Goal: Information Seeking & Learning: Check status

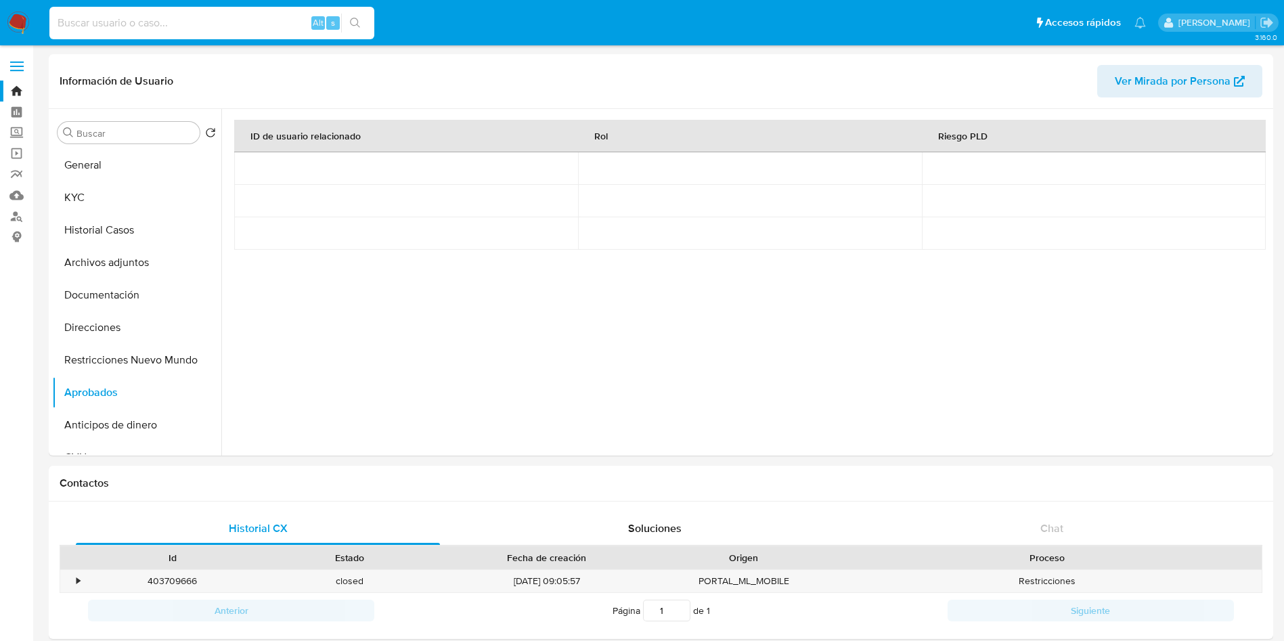
select select "10"
type input "127223731"
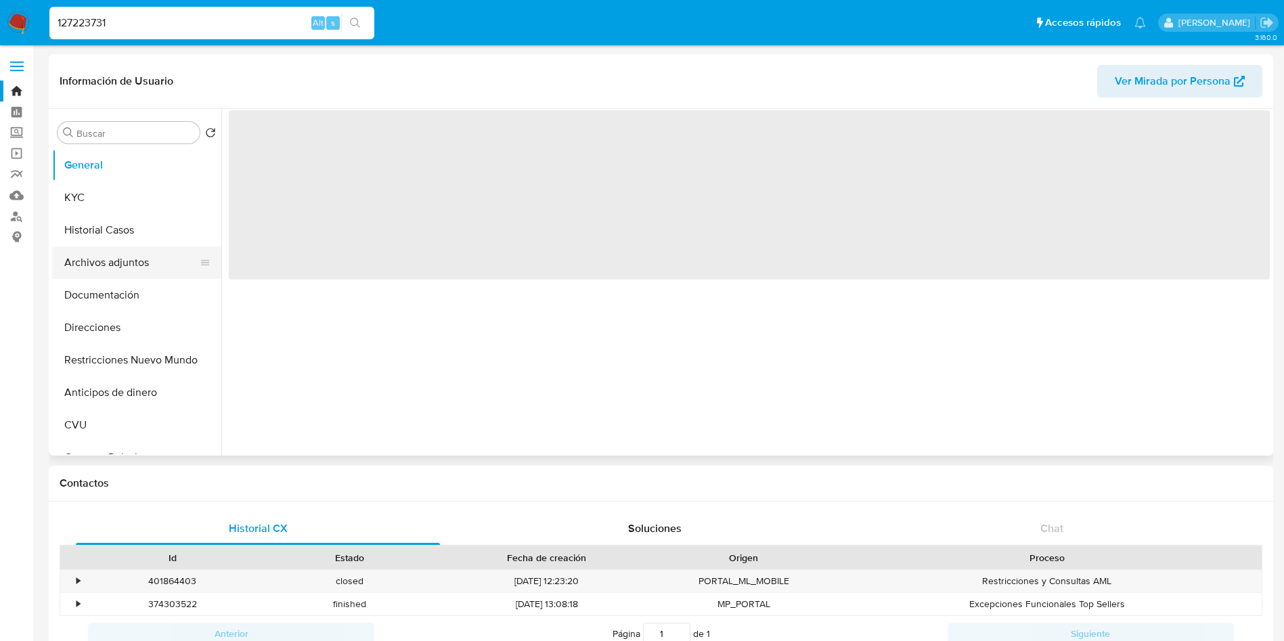
click at [94, 248] on button "Archivos adjuntos" at bounding box center [131, 262] width 158 height 32
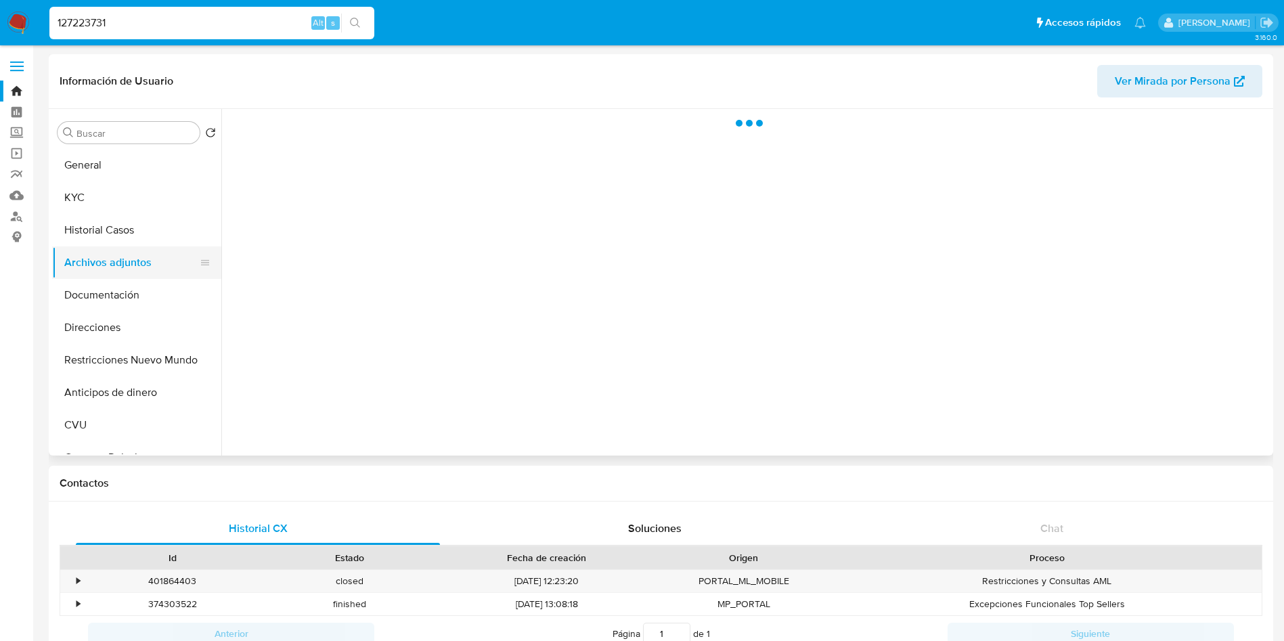
select select "10"
click at [99, 229] on button "Historial Casos" at bounding box center [131, 230] width 158 height 32
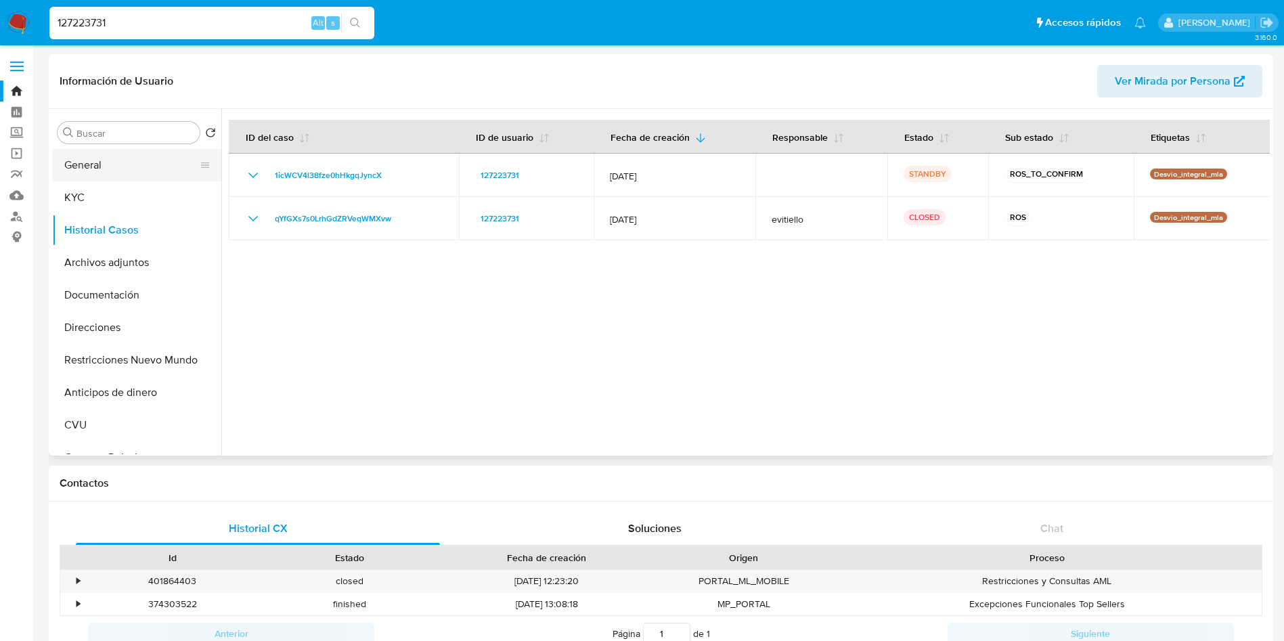
click at [125, 169] on button "General" at bounding box center [131, 165] width 158 height 32
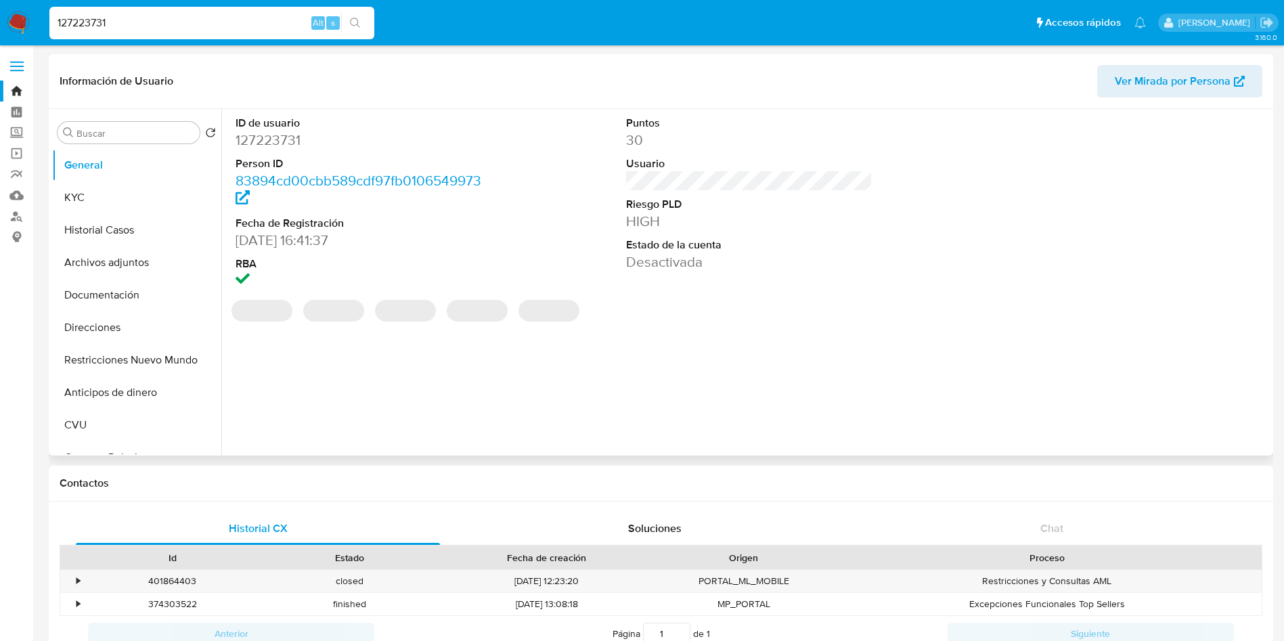
click at [291, 135] on dd "127223731" at bounding box center [359, 140] width 247 height 19
copy dd "127223731"
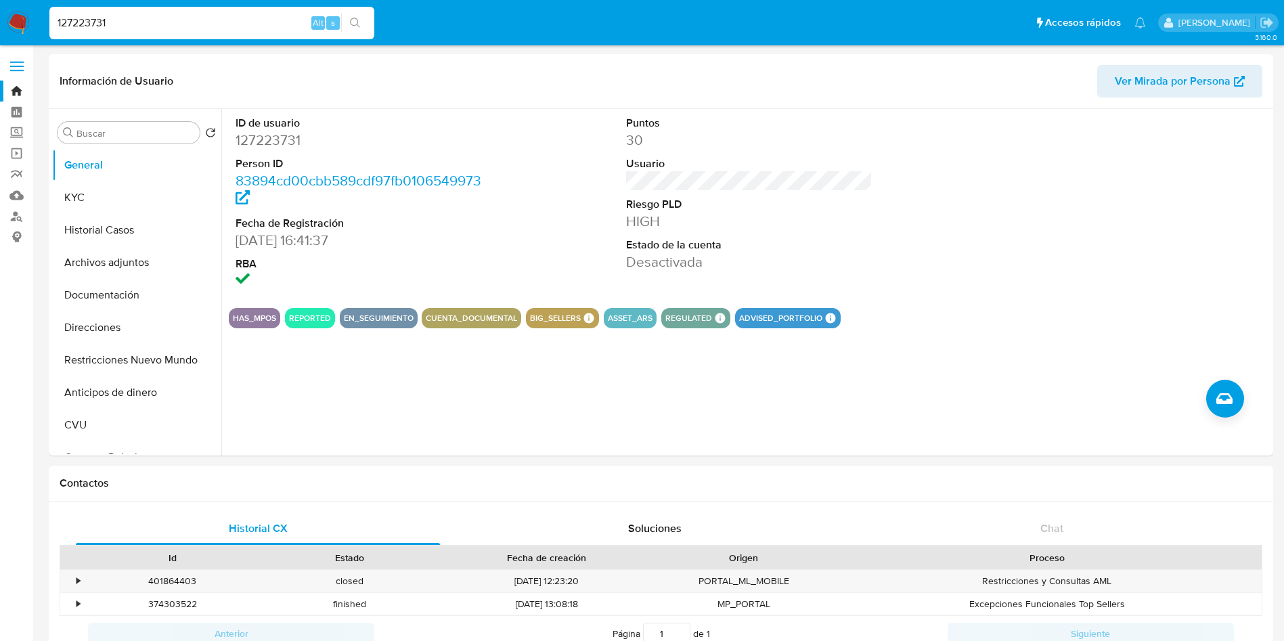
click at [164, 24] on input "127223731" at bounding box center [211, 23] width 325 height 18
click at [72, 223] on button "Historial Casos" at bounding box center [131, 230] width 158 height 32
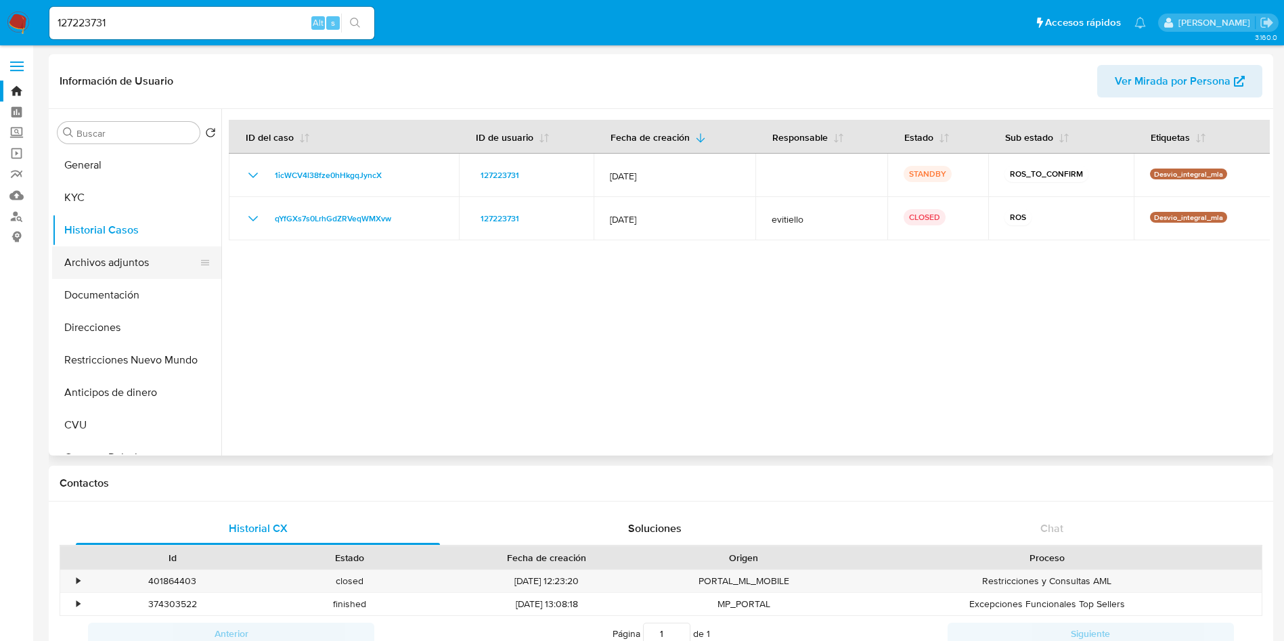
click at [84, 267] on button "Archivos adjuntos" at bounding box center [131, 262] width 158 height 32
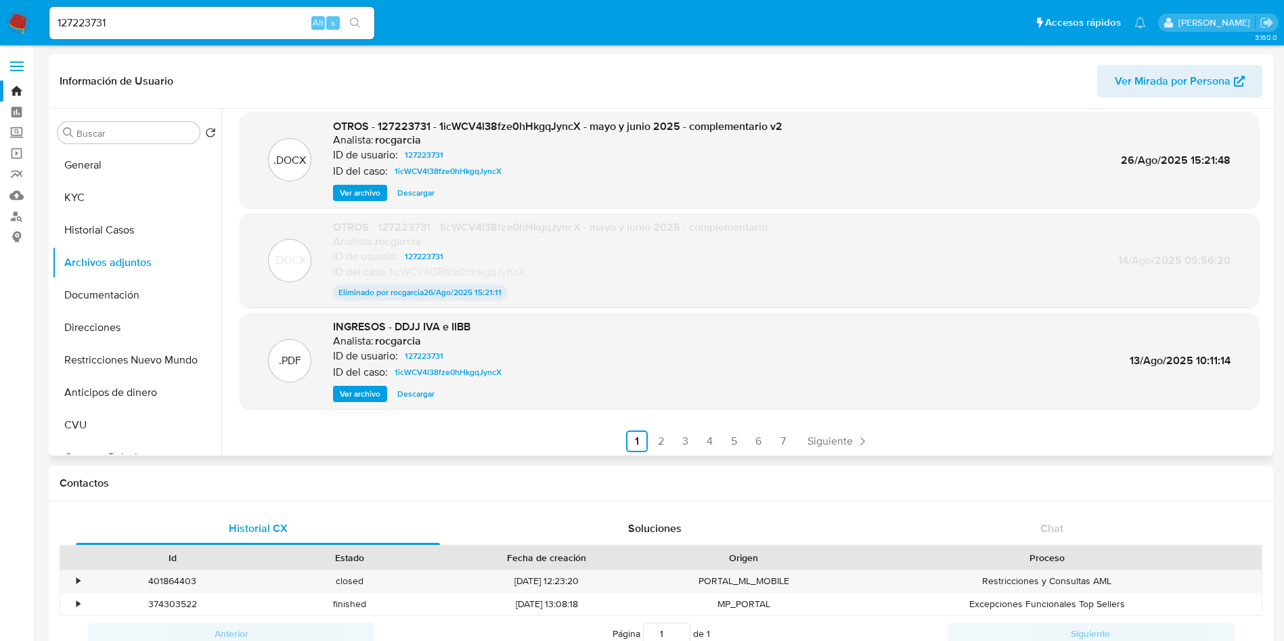
scroll to position [112, 0]
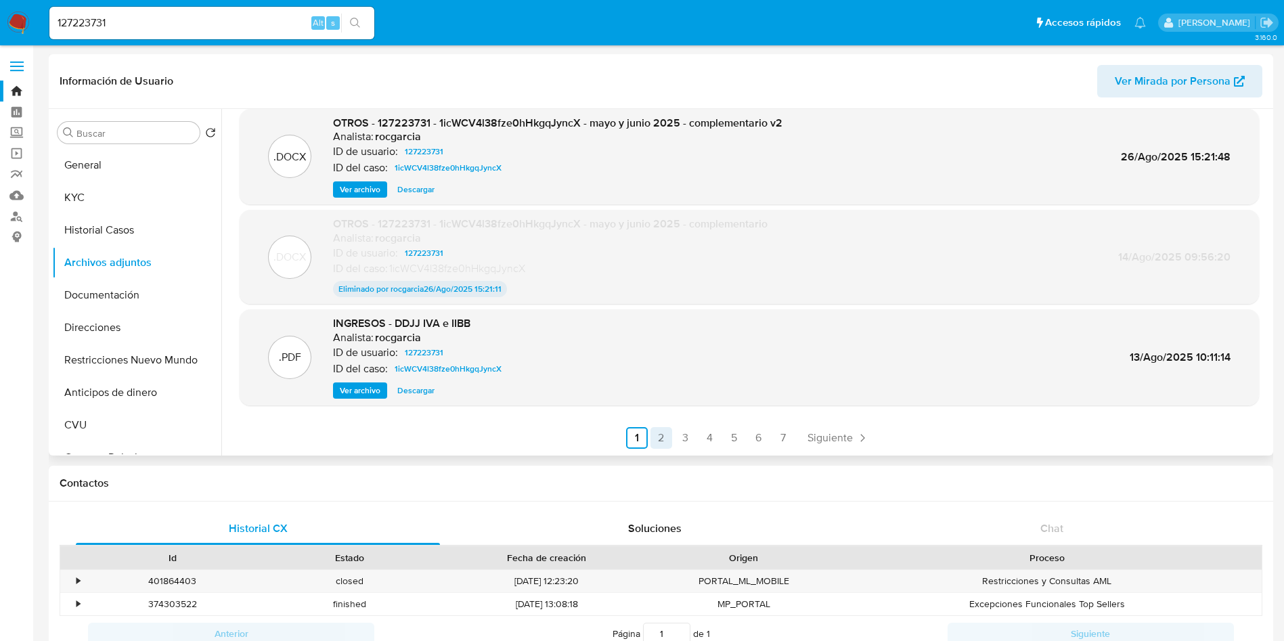
click at [653, 443] on link "2" at bounding box center [662, 438] width 22 height 22
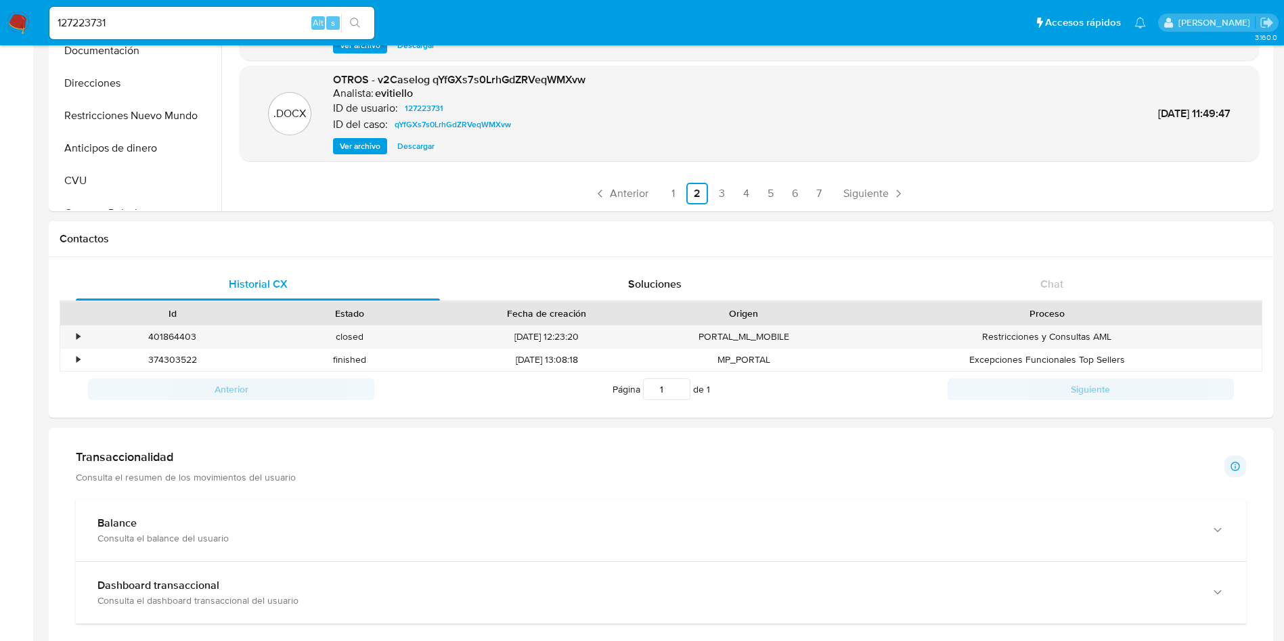
scroll to position [305, 0]
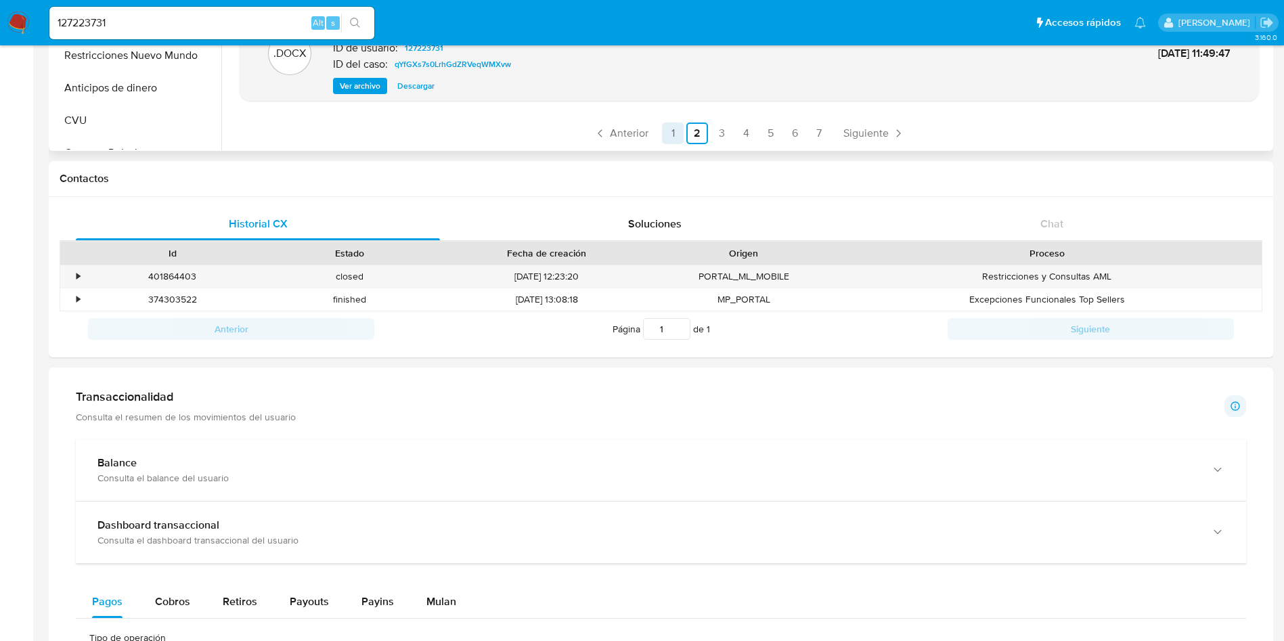
click at [670, 140] on link "1" at bounding box center [673, 134] width 22 height 22
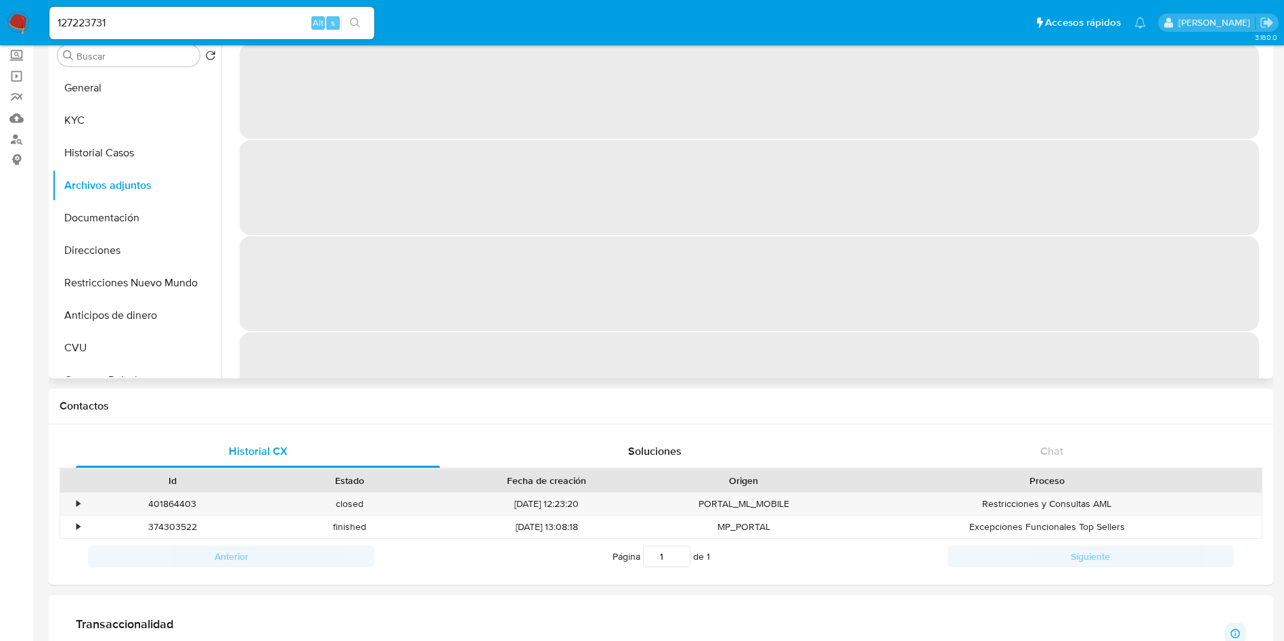
scroll to position [0, 0]
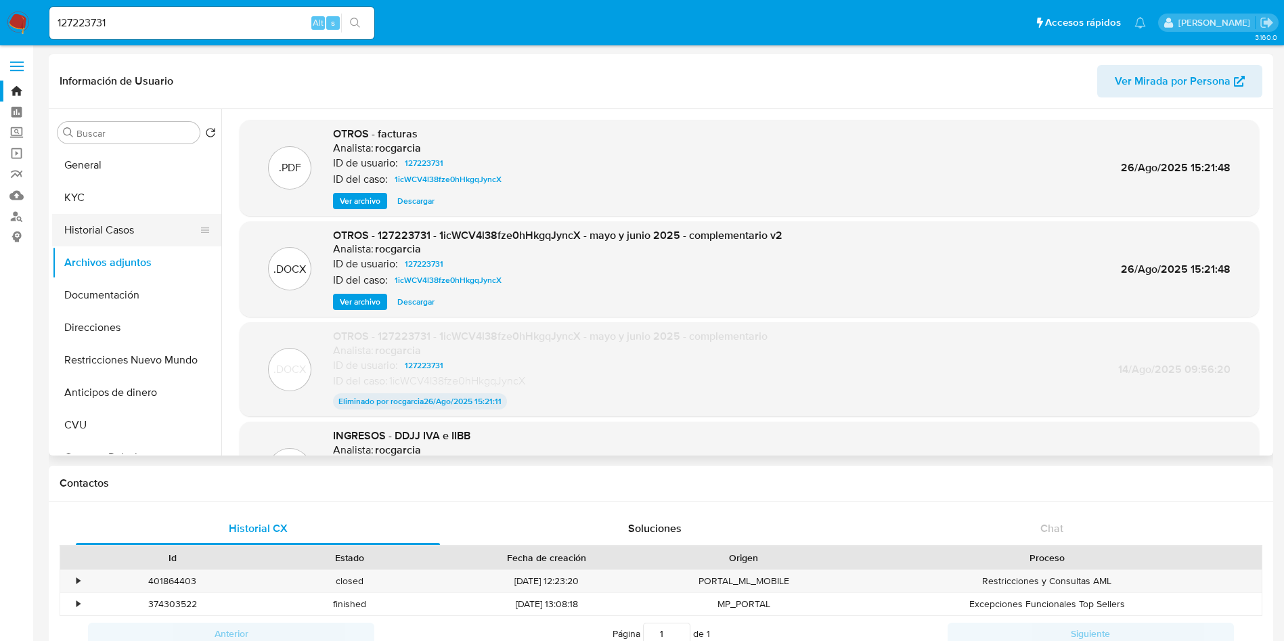
click at [100, 221] on button "Historial Casos" at bounding box center [131, 230] width 158 height 32
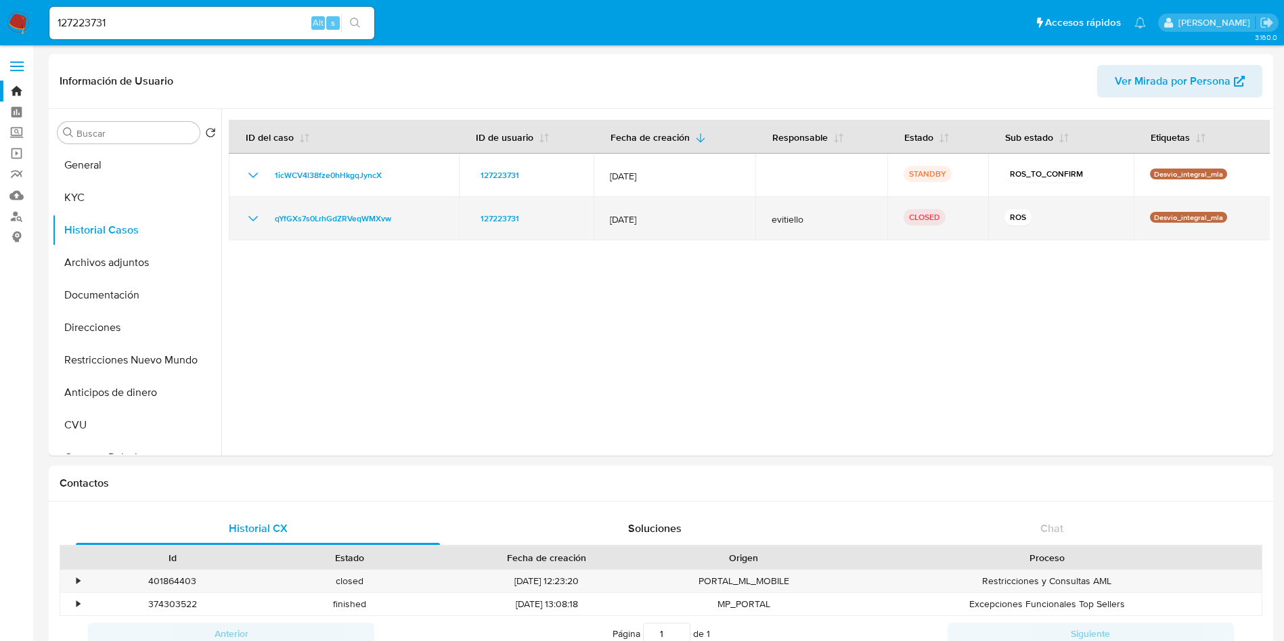
click at [257, 222] on icon "Mostrar/Ocultar" at bounding box center [253, 219] width 16 height 16
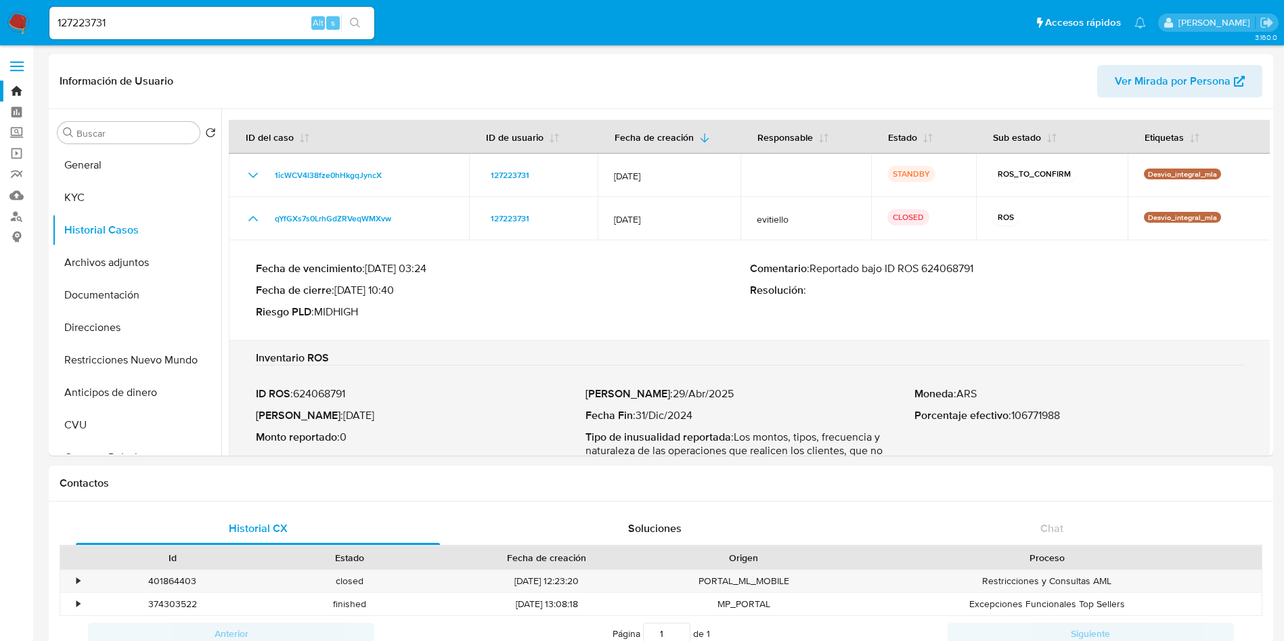
click at [935, 268] on p "Comentario : Reportado bajo ID ROS 624068791" at bounding box center [997, 269] width 494 height 14
